Goal: Transaction & Acquisition: Book appointment/travel/reservation

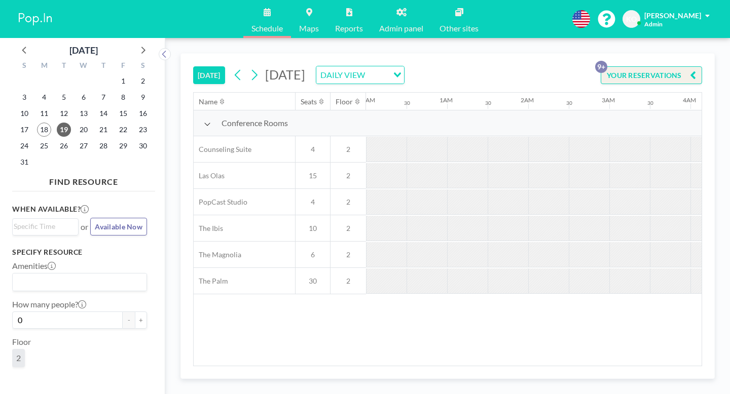
scroll to position [0, 494]
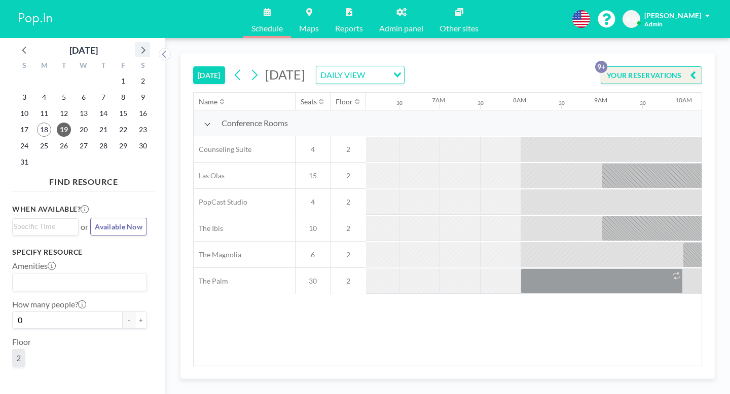
click at [136, 47] on icon at bounding box center [142, 49] width 13 height 13
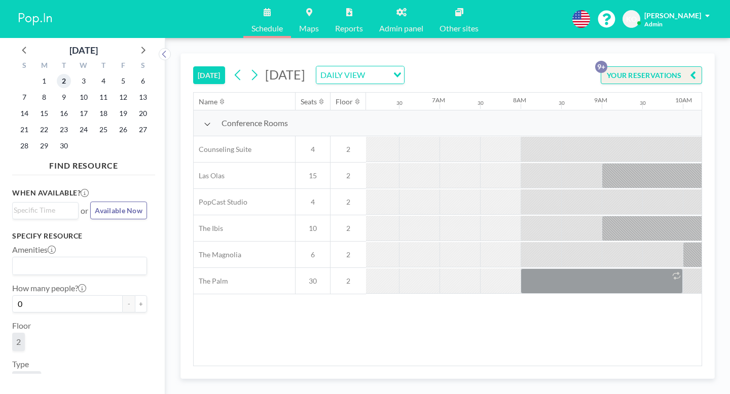
click at [57, 74] on span "2" at bounding box center [64, 81] width 14 height 14
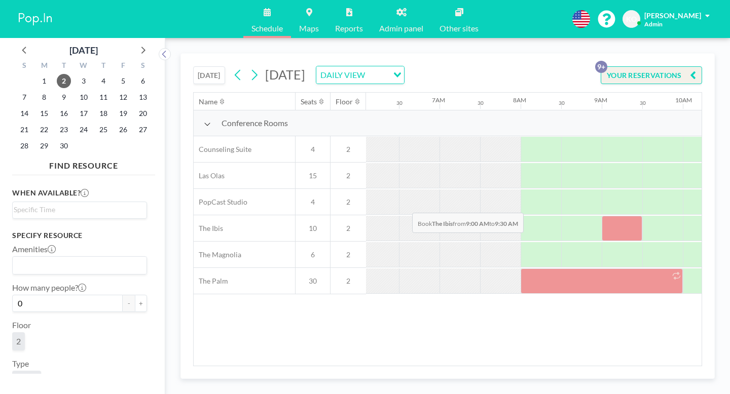
click at [601, 216] on div at bounding box center [621, 228] width 41 height 25
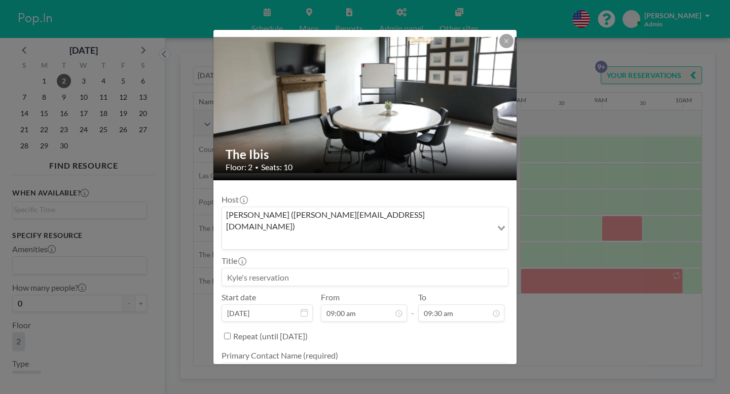
click at [403, 269] on input at bounding box center [365, 277] width 286 height 17
type input "F"
type input "[PERSON_NAME] & SDC"
click at [443, 304] on input "09:30 am" at bounding box center [461, 312] width 86 height 17
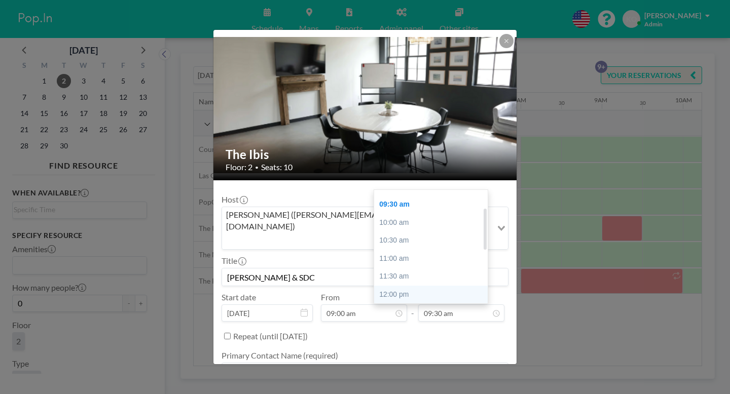
click at [402, 286] on div "12:00 pm" at bounding box center [430, 295] width 113 height 18
type input "12:00 pm"
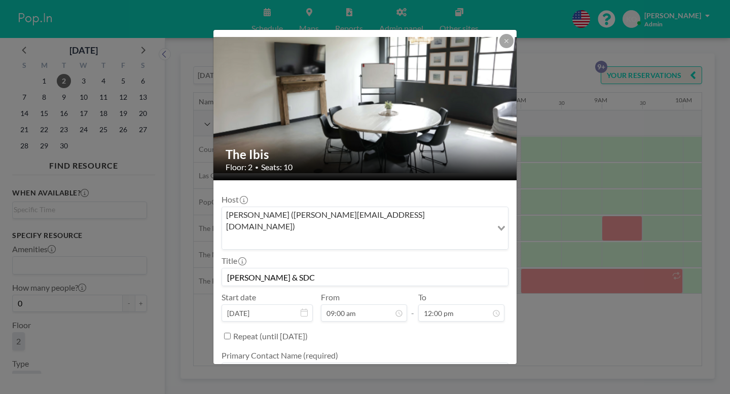
click at [288, 363] on textarea at bounding box center [364, 371] width 287 height 17
type textarea "[PERSON_NAME]"
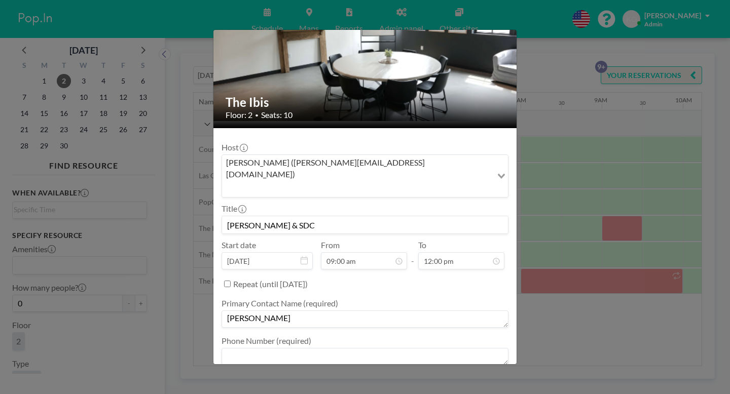
scroll to position [53, 0]
paste textarea "[PERSON_NAME][EMAIL_ADDRESS][PERSON_NAME][DOMAIN_NAME]"
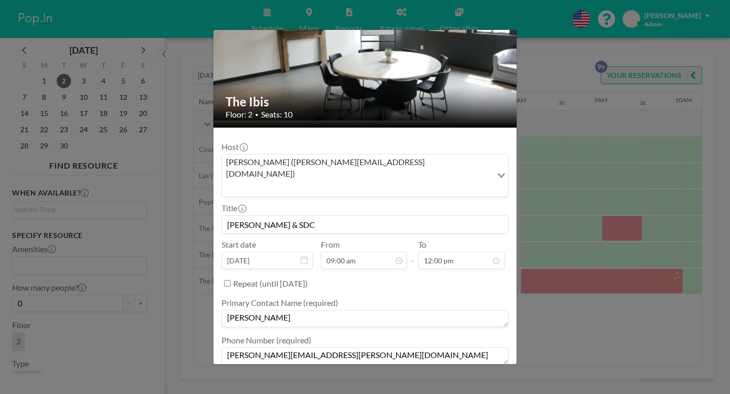
type textarea "[PERSON_NAME][EMAIL_ADDRESS][PERSON_NAME][DOMAIN_NAME]"
click at [342, 385] on textarea at bounding box center [364, 393] width 287 height 17
type textarea "INVOICE AT MONTH END"
